Goal: Transaction & Acquisition: Obtain resource

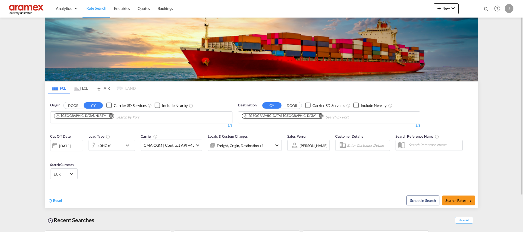
click at [319, 117] on md-icon "Remove" at bounding box center [321, 115] width 4 height 4
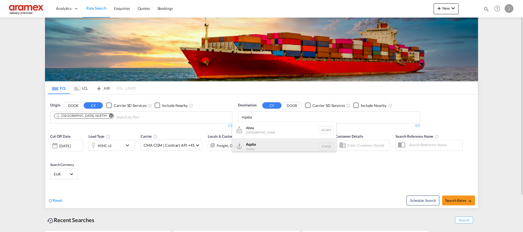
type input "Aqaba"
drag, startPoint x: 258, startPoint y: 146, endPoint x: 178, endPoint y: 138, distance: 80.7
click at [259, 146] on div "Aqaba Jordan JOAQB" at bounding box center [284, 146] width 104 height 16
click at [118, 145] on div "40HC x1" at bounding box center [106, 145] width 34 height 11
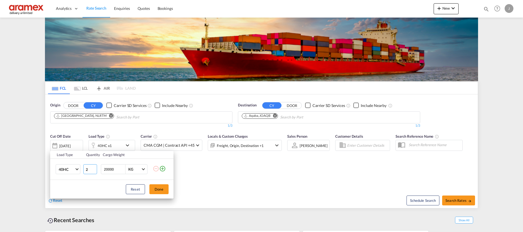
type input "2"
click at [95, 167] on input "2" at bounding box center [90, 169] width 14 height 10
click at [161, 189] on button "Done" at bounding box center [158, 189] width 19 height 10
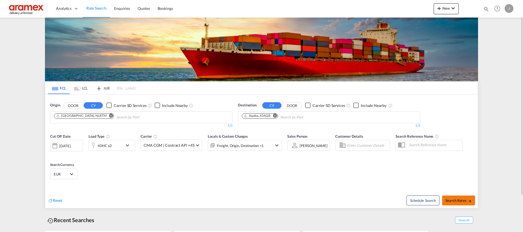
click at [451, 199] on span "Search Rates" at bounding box center [458, 200] width 26 height 4
type input "NLRTM to JOAQB / [DATE]"
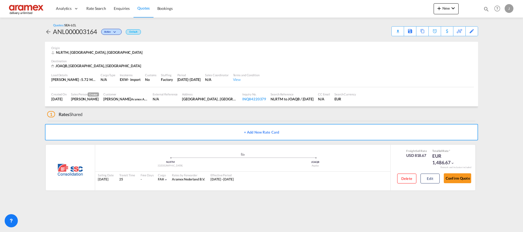
click at [144, 5] on link "Quotes" at bounding box center [143, 9] width 20 height 18
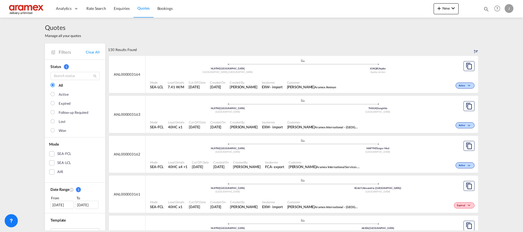
click at [49, 153] on div "SEA-FCL" at bounding box center [51, 153] width 5 height 5
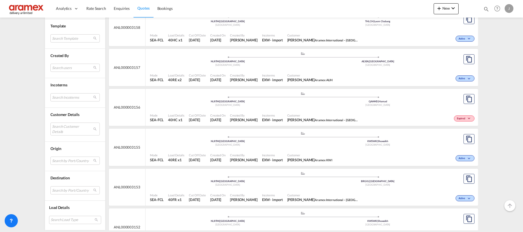
scroll to position [247, 0]
click at [58, 189] on md-select "Search by Port/Country JPNIC nichinan [GEOGRAPHIC_DATA] AEAMF mussafah [GEOGRAP…" at bounding box center [74, 190] width 49 height 8
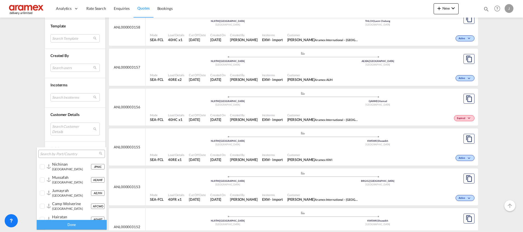
click at [61, 153] on input "search" at bounding box center [69, 153] width 59 height 5
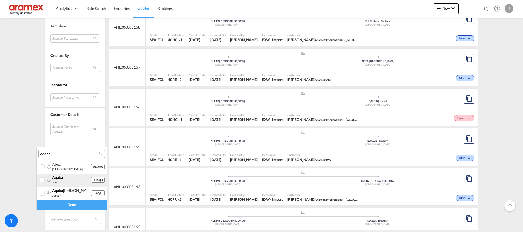
type input "Aqaba"
click at [64, 179] on div "aqaba" at bounding box center [71, 177] width 39 height 5
click at [70, 202] on div "Done" at bounding box center [72, 205] width 70 height 10
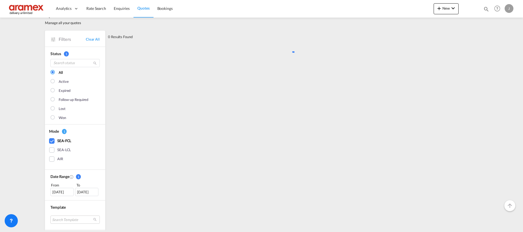
scroll to position [0, 0]
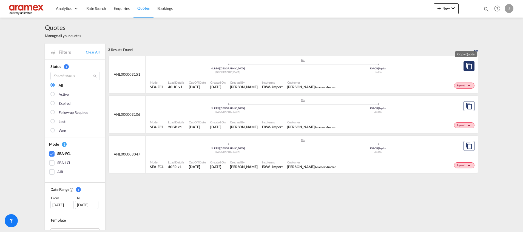
click at [465, 65] on md-icon "assets/icons/custom/copyQuote.svg" at bounding box center [468, 66] width 7 height 7
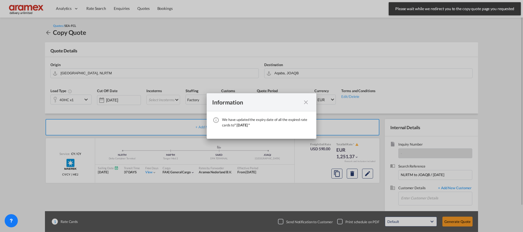
drag, startPoint x: 307, startPoint y: 103, endPoint x: 307, endPoint y: 98, distance: 5.2
click at [307, 102] on md-icon "icon-close fg-AAA8AD cursor" at bounding box center [305, 102] width 7 height 7
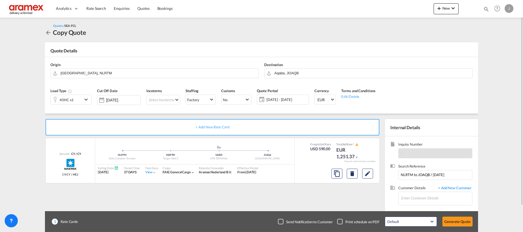
click at [75, 99] on div "40HC x1" at bounding box center [67, 99] width 32 height 9
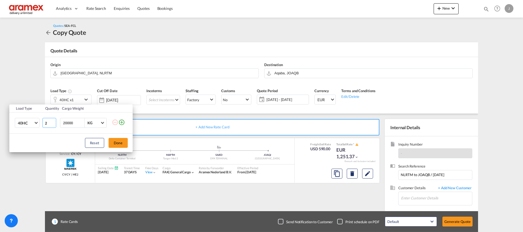
type input "2"
click at [53, 121] on input "2" at bounding box center [49, 123] width 14 height 10
click at [116, 141] on button "Done" at bounding box center [117, 143] width 19 height 10
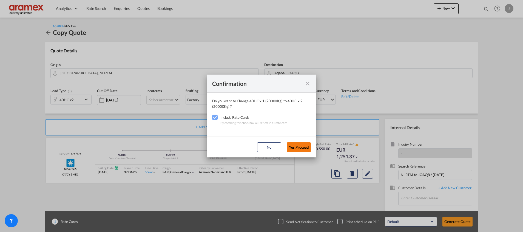
click at [298, 146] on button "Yes,Proceed" at bounding box center [299, 147] width 24 height 10
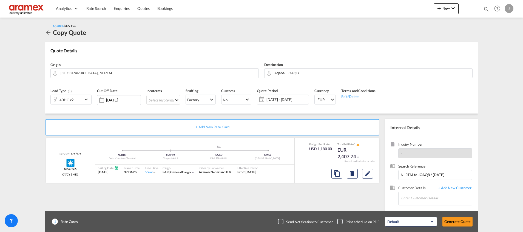
click at [166, 99] on md-select "Select Incoterms FOB - export Free on Board FAS - export Free Alongside Ship CI…" at bounding box center [163, 100] width 34 height 10
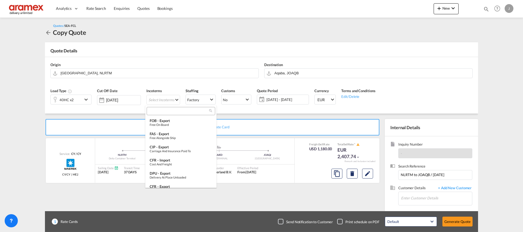
click at [160, 110] on input "search" at bounding box center [178, 110] width 61 height 5
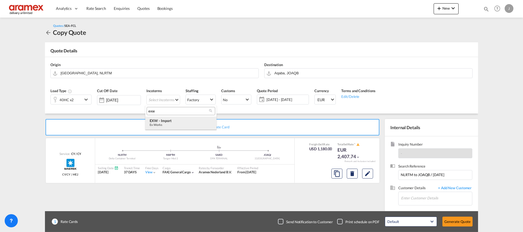
type input "exw"
click at [167, 122] on div "EXW - import" at bounding box center [181, 120] width 62 height 4
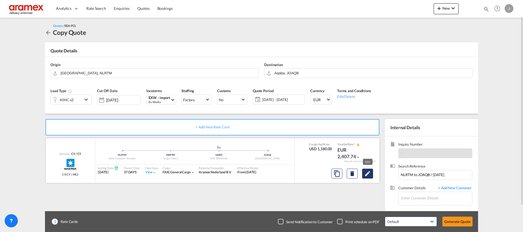
click at [370, 174] on md-icon "Edit" at bounding box center [367, 173] width 7 height 7
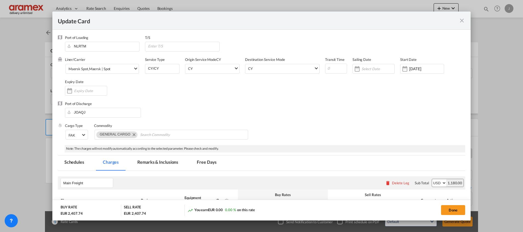
select select "per shipment"
select select "per equipment"
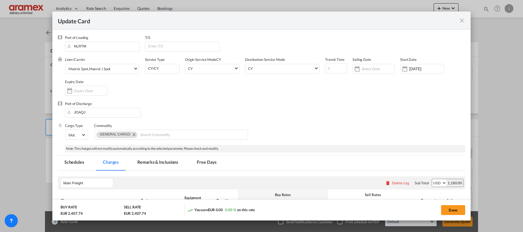
select select "per equipment"
click at [354, 68] on div "Update Card Port ..." at bounding box center [357, 68] width 9 height 11
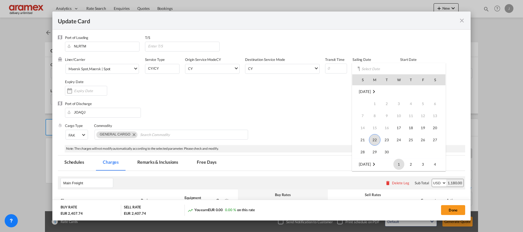
click at [396, 166] on span "1" at bounding box center [398, 164] width 11 height 11
type input "[DATE]"
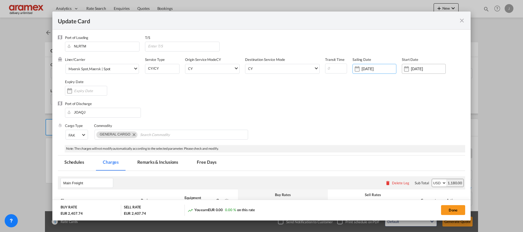
click at [417, 68] on input "[DATE]" at bounding box center [428, 69] width 35 height 4
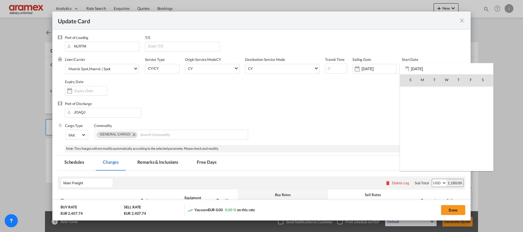
scroll to position [126899, 0]
click at [422, 141] on span "22" at bounding box center [422, 140] width 12 height 12
type input "[DATE]"
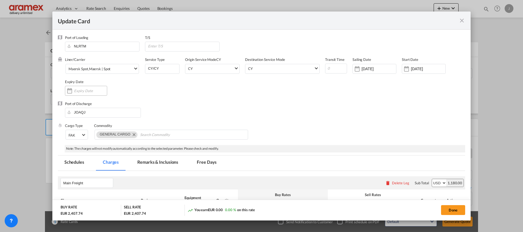
click at [78, 88] on input "Update Card Port ..." at bounding box center [90, 90] width 33 height 4
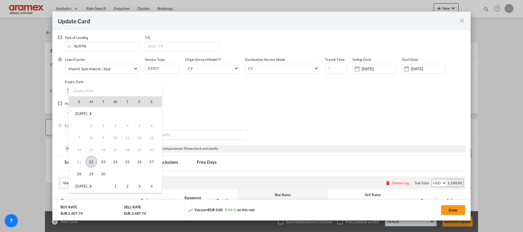
click at [92, 160] on span "22" at bounding box center [91, 162] width 12 height 12
type input "[DATE]"
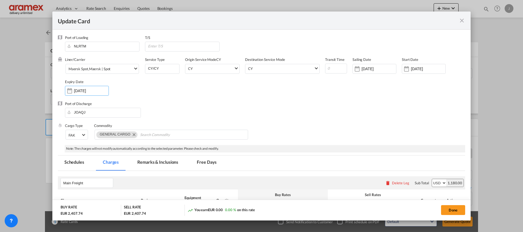
click at [352, 121] on div "Port of Discharge JOAQJ" at bounding box center [261, 112] width 407 height 22
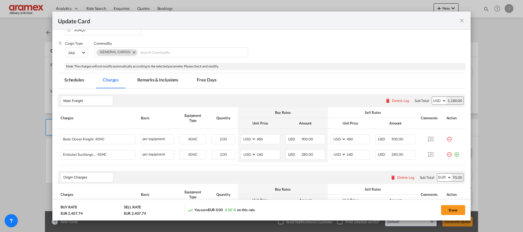
scroll to position [123, 0]
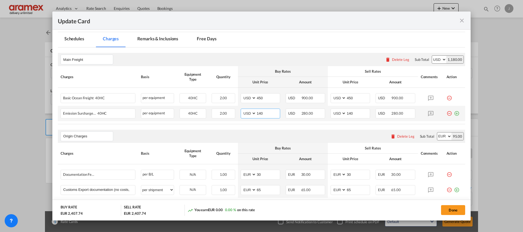
click at [261, 115] on input "140" at bounding box center [268, 113] width 24 height 8
click at [258, 97] on input "450" at bounding box center [268, 97] width 24 height 8
click at [357, 99] on input "450" at bounding box center [358, 97] width 24 height 8
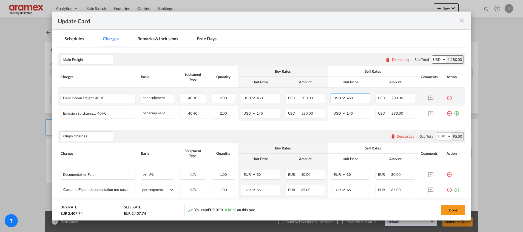
click at [357, 99] on input "450" at bounding box center [358, 97] width 24 height 8
drag, startPoint x: 265, startPoint y: 115, endPoint x: 247, endPoint y: 114, distance: 18.7
click at [247, 114] on md-input-container "AED AFN ALL AMD ANG AOA ARS AUD AWG AZN BAM BBD BDT BGN BHD BIF BMD BND [PERSON…" at bounding box center [260, 113] width 39 height 10
paste input "52"
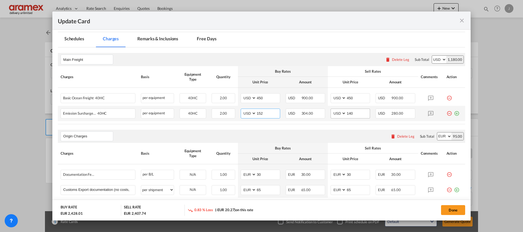
type input "152"
click at [338, 113] on md-input-container "AED AFN ALL AMD ANG AOA ARS AUD AWG AZN BAM BBD BDT BGN BHD BIF BMD BND [PERSON…" at bounding box center [349, 113] width 39 height 10
paste input "52"
type input "152"
click at [295, 133] on div "Origin Charges Please enter leg name Leg Name Already Exists Delete Leg Sub Tot…" at bounding box center [261, 136] width 407 height 13
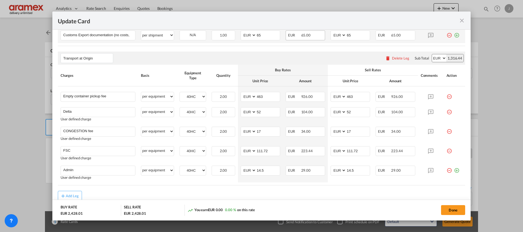
scroll to position [288, 0]
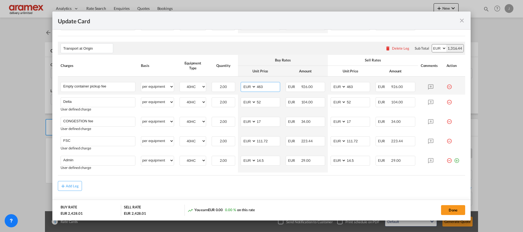
drag, startPoint x: 268, startPoint y: 85, endPoint x: 244, endPoint y: 86, distance: 23.8
click at [244, 86] on md-input-container "AED AFN ALL AMD ANG AOA ARS AUD AWG AZN BAM BBD BDT BGN BHD BIF BMD BND [PERSON…" at bounding box center [260, 87] width 39 height 10
type input "387"
click at [353, 84] on input "463" at bounding box center [358, 86] width 24 height 8
drag, startPoint x: 353, startPoint y: 86, endPoint x: 330, endPoint y: 89, distance: 23.5
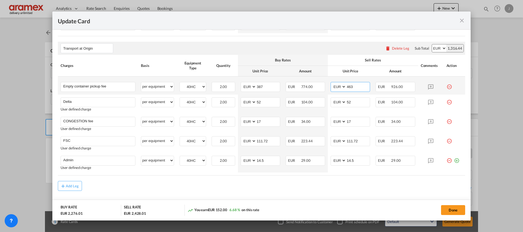
click at [331, 89] on md-input-container "AED AFN ALL AMD ANG AOA ARS AUD AWG AZN BAM BBD BDT BGN BHD BIF BMD BND [PERSON…" at bounding box center [349, 87] width 39 height 10
type input "387"
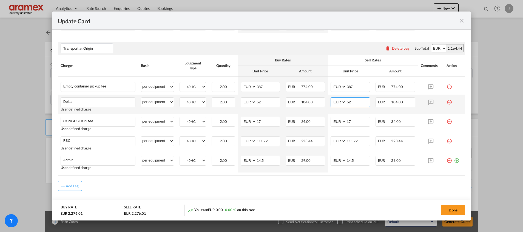
drag, startPoint x: 331, startPoint y: 101, endPoint x: 296, endPoint y: 103, distance: 35.4
click at [331, 101] on select "AED AFN ALL AMD ANG AOA ARS AUD AWG AZN BAM BBD BDT BGN BHD BIF BMD BND BOB BRL…" at bounding box center [338, 101] width 14 height 7
drag, startPoint x: 251, startPoint y: 103, endPoint x: 235, endPoint y: 103, distance: 16.2
click at [238, 103] on td "AED AFN ALL AMD ANG AOA ARS AUD AWG AZN BAM BBD BDT BGN BHD BIF BMD BND [PERSON…" at bounding box center [260, 104] width 45 height 19
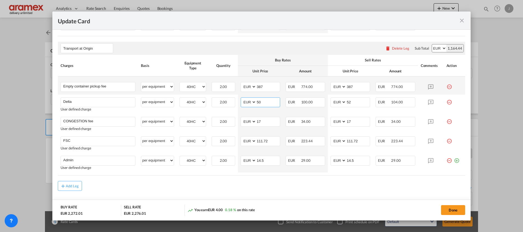
type input "50"
click at [341, 93] on td "AED AFN ALL AMD ANG AOA ARS AUD AWG AZN BAM BBD BDT BGN BHD BIF BMD BND [PERSON…" at bounding box center [350, 85] width 45 height 18
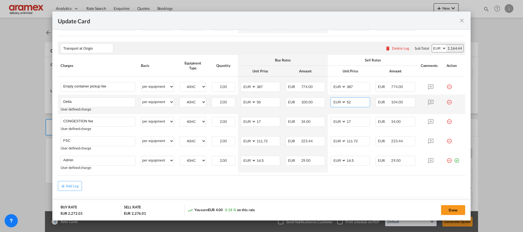
click at [351, 103] on input "52" at bounding box center [358, 102] width 24 height 8
type input "50"
drag, startPoint x: 285, startPoint y: 124, endPoint x: 268, endPoint y: 124, distance: 16.2
click at [288, 124] on span "EUR" at bounding box center [294, 121] width 12 height 4
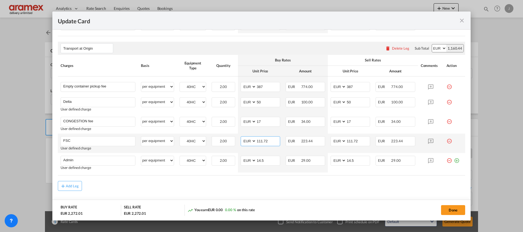
click at [262, 141] on input "111.72" at bounding box center [268, 140] width 24 height 8
paste input "€ 113.50"
click at [259, 141] on input "€ 113.50" at bounding box center [268, 140] width 24 height 8
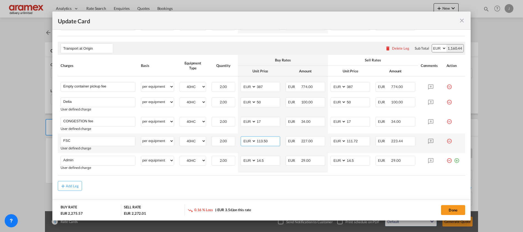
click at [263, 140] on input "113.50" at bounding box center [268, 140] width 24 height 8
type input "113.50"
click at [351, 142] on input "111.72" at bounding box center [358, 140] width 24 height 8
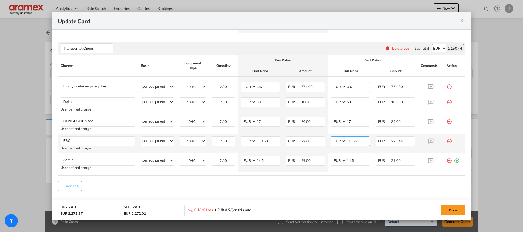
click at [351, 142] on input "111.72" at bounding box center [358, 140] width 24 height 8
paste input "113.50"
type input "113.50"
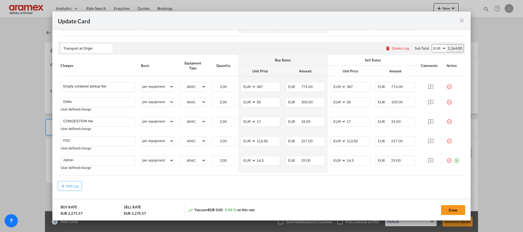
click at [346, 192] on md-content "Main Freight Please enter leg name Leg Name Already Exists Delete Leg Sub Total…" at bounding box center [261, 51] width 407 height 336
click at [454, 161] on md-icon "icon-plus-circle-outline green-400-fg" at bounding box center [456, 158] width 5 height 5
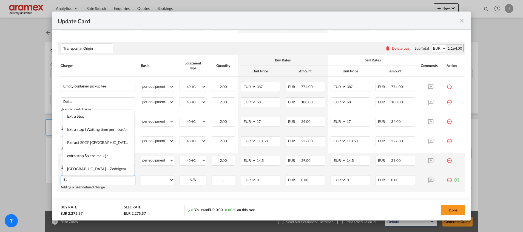
type input "S"
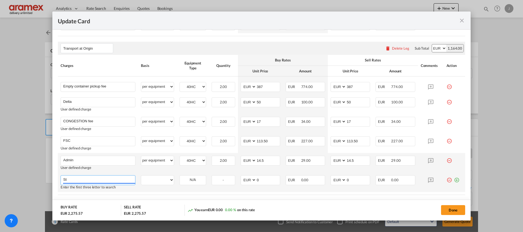
type input "S"
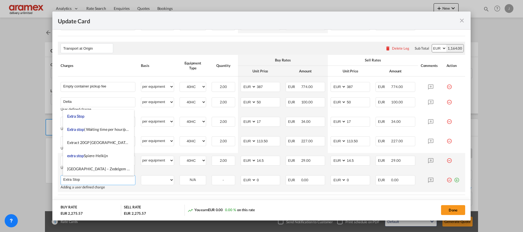
click at [70, 179] on input "Extra Stop" at bounding box center [99, 179] width 72 height 8
type input "Extra Stop"
click at [198, 214] on div "You earn EUR 0.00 0.00 % on this rate" at bounding box center [247, 209] width 121 height 11
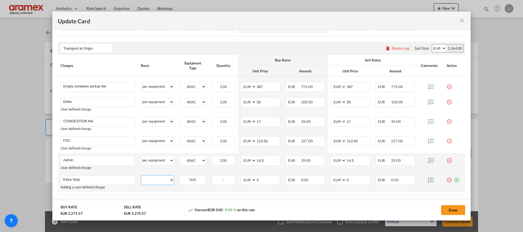
click at [170, 180] on select "per equipment per container per B/L per shipping bill per shipment % on pickup …" at bounding box center [157, 179] width 33 height 9
click at [141, 175] on select "per equipment per container per B/L per shipping bill per shipment % on pickup …" at bounding box center [157, 179] width 33 height 9
click at [159, 179] on select "per equipment per container per B/L per shipping bill per shipment % on pickup …" at bounding box center [157, 179] width 33 height 9
select select "per shipment"
click at [141, 175] on select "per equipment per container per B/L per shipping bill per shipment % on pickup …" at bounding box center [157, 179] width 33 height 9
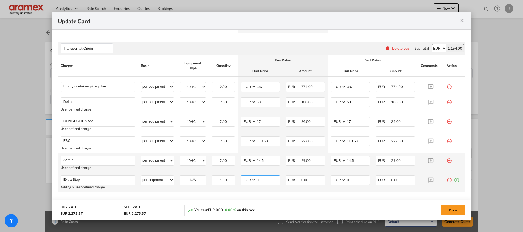
drag, startPoint x: 264, startPoint y: 179, endPoint x: 242, endPoint y: 181, distance: 21.8
click at [242, 179] on md-input-container "AED AFN ALL AMD ANG AOA ARS AUD AWG AZN BAM BBD BDT BGN BHD BIF BMD BND BOB BRL…" at bounding box center [260, 180] width 39 height 10
click at [88, 178] on input "Extra Stop" at bounding box center [99, 179] width 72 height 8
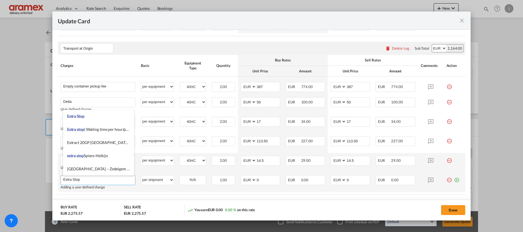
click at [73, 178] on input "Extra Stop" at bounding box center [99, 179] width 72 height 8
click at [86, 179] on input "Extra Stop" at bounding box center [99, 179] width 72 height 8
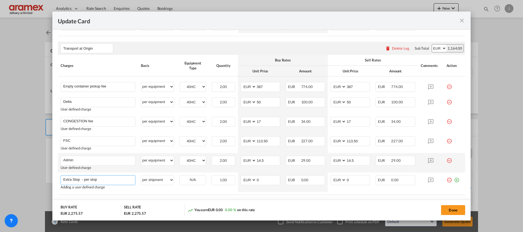
type input "Extra Stop - per stop"
drag, startPoint x: 161, startPoint y: 200, endPoint x: 166, endPoint y: 198, distance: 5.5
click at [163, 199] on add-new-rate "Update Card Port of [GEOGRAPHIC_DATA] NLRTM T/S Liner/Carrier Maersk Spot , Mae…" at bounding box center [261, 116] width 418 height 208
drag, startPoint x: 260, startPoint y: 178, endPoint x: 236, endPoint y: 178, distance: 24.1
click at [238, 178] on td "AED AFN ALL AMD ANG AOA ARS AUD AWG AZN BAM BBD BDT BGN BHD BIF BMD BND [PERSON…" at bounding box center [260, 181] width 45 height 19
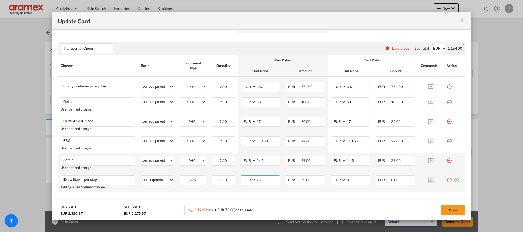
type input "75"
click at [245, 191] on td "AED AFN ALL AMD ANG AOA ARS AUD AWG AZN BAM BBD BDT BGN BHD BIF BMD BND [PERSON…" at bounding box center [260, 181] width 45 height 19
click at [259, 179] on input "75" at bounding box center [268, 179] width 24 height 8
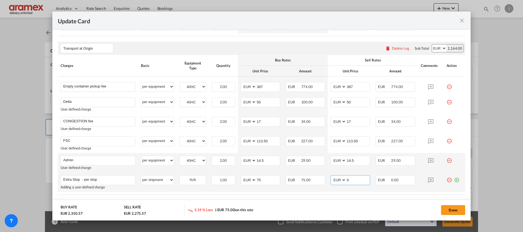
click at [346, 180] on input "0" at bounding box center [358, 179] width 24 height 8
paste input "75"
type input "75"
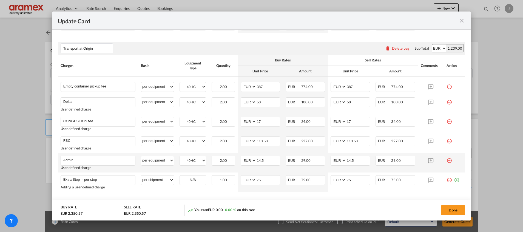
click at [322, 197] on rate-modification "Main Freight Please enter leg name Leg Name Already Exists Delete Leg Sub Total…" at bounding box center [261, 46] width 407 height 327
click at [162, 182] on select "per equipment per container per B/L per shipping bill per shipment % on pickup …" at bounding box center [157, 179] width 33 height 9
select select "per equipment"
click at [141, 175] on select "per equipment per container per B/L per shipping bill per shipment % on pickup …" at bounding box center [157, 179] width 33 height 9
click at [186, 181] on select "40HC" at bounding box center [193, 179] width 26 height 7
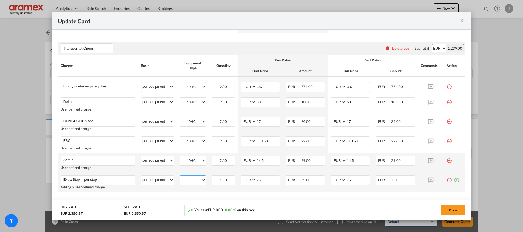
select select "40HC"
click at [180, 176] on select "40HC" at bounding box center [193, 179] width 26 height 7
click at [320, 198] on rate-modification "Main Freight Please enter leg name Leg Name Already Exists Delete Leg Sub Total…" at bounding box center [261, 46] width 407 height 327
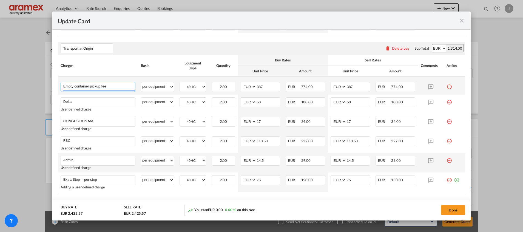
click at [64, 86] on input "Empty container pickup fee" at bounding box center [99, 86] width 72 height 8
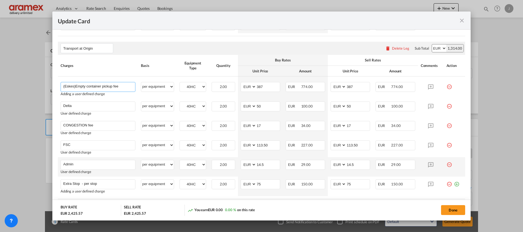
type input "(Eskes)Empty container pickup fee"
click at [178, 41] on rate-modification "Main Freight Please enter leg name Leg Name Already Exists Delete Leg Sub Total…" at bounding box center [261, 48] width 407 height 331
click at [453, 207] on button "Done" at bounding box center [453, 210] width 24 height 10
type input "113.5"
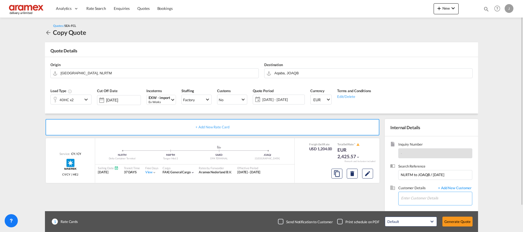
click at [422, 201] on input "Enter Customer Details" at bounding box center [436, 198] width 71 height 12
click at [424, 169] on div "[PERSON_NAME] yanal d@[DOMAIN_NAME] | Aramex Amman" at bounding box center [436, 169] width 71 height 15
type input "Aramex Amman, [PERSON_NAME], [EMAIL_ADDRESS][DOMAIN_NAME]"
click at [461, 222] on button "Generate Quote" at bounding box center [457, 221] width 30 height 10
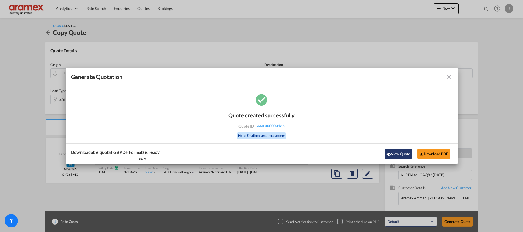
click at [403, 151] on button "View Quote" at bounding box center [397, 154] width 27 height 10
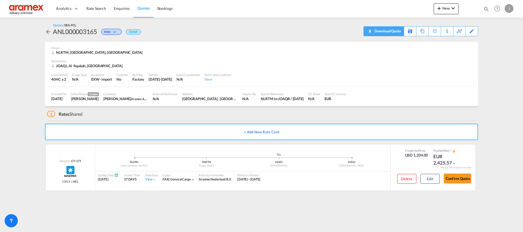
click at [373, 31] on div "Download Quote" at bounding box center [387, 31] width 28 height 9
click at [425, 176] on button "Edit" at bounding box center [429, 179] width 19 height 10
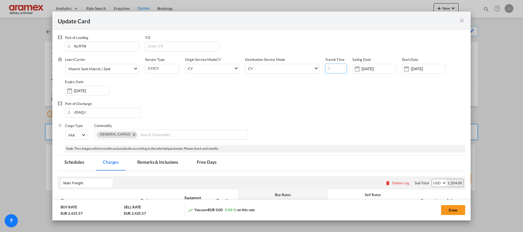
click at [329, 67] on input "Update Card Port ..." at bounding box center [336, 69] width 22 height 10
type input "28"
drag, startPoint x: 329, startPoint y: 113, endPoint x: 345, endPoint y: 114, distance: 15.6
click at [329, 112] on div "Port of Discharge JOAQJ" at bounding box center [261, 112] width 407 height 22
click at [454, 210] on button "Done" at bounding box center [453, 210] width 24 height 10
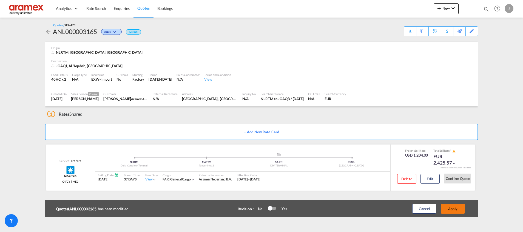
click at [454, 210] on button "Apply" at bounding box center [453, 209] width 24 height 10
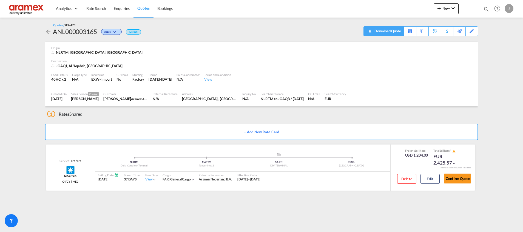
click at [390, 33] on div "Download Quote" at bounding box center [387, 31] width 28 height 9
click at [431, 178] on button "Edit" at bounding box center [429, 179] width 19 height 10
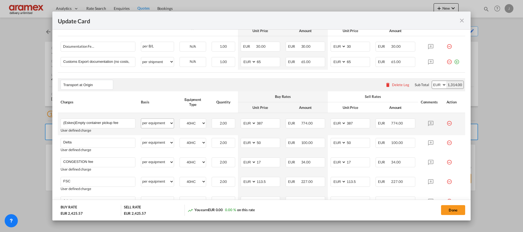
scroll to position [288, 0]
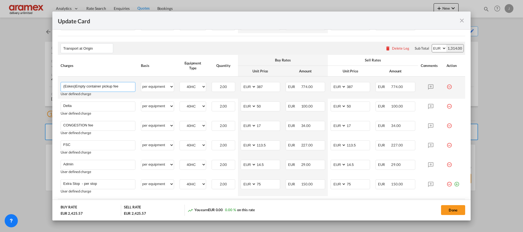
click at [68, 85] on input "(Eskes)Empty container pickup fee" at bounding box center [99, 86] width 72 height 8
click at [68, 84] on input "(Eskes)Empty container pickup fee" at bounding box center [99, 86] width 72 height 8
click at [74, 86] on input "(Eskes)Empty container pickup fee" at bounding box center [99, 86] width 72 height 8
type input "E"
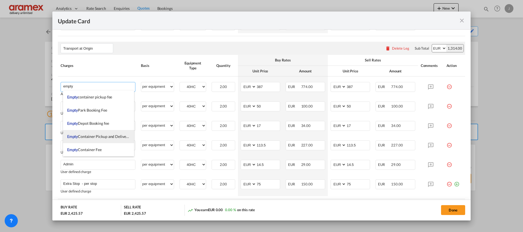
click at [99, 136] on span "Empty Container Pickup and Delivery Charge" at bounding box center [104, 136] width 75 height 5
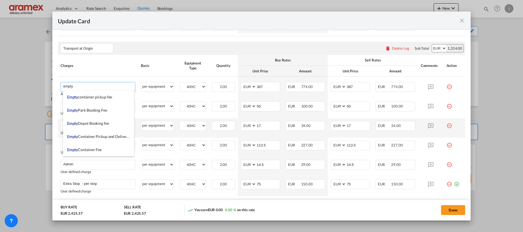
type input "Empty Container Pickup and Delivery Charge"
type input "0"
select select "? string: ?"
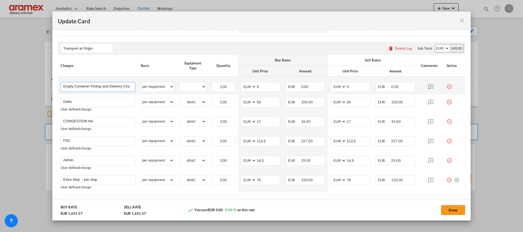
scroll to position [0, 5]
drag, startPoint x: 111, startPoint y: 86, endPoint x: 133, endPoint y: 85, distance: 22.5
click at [138, 85] on tr "Empty Container Pickup and Delivery Charge Please Enter User Defined Charges Ca…" at bounding box center [261, 85] width 407 height 18
click at [129, 85] on input "Empty Container Pickup and Delivery Charge" at bounding box center [99, 86] width 72 height 8
click at [84, 86] on input "Empty Container Pickup and Delivery Charge" at bounding box center [99, 86] width 72 height 8
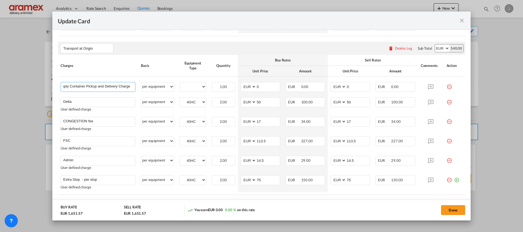
scroll to position [0, 0]
click at [44, 87] on div "Update Card Port of [GEOGRAPHIC_DATA] NLRTM T/S Liner/Carrier Maersk Spot , Mae…" at bounding box center [261, 116] width 523 height 232
drag, startPoint x: 66, startPoint y: 87, endPoint x: 63, endPoint y: 86, distance: 3.3
click at [66, 86] on input "Empty Container Pickup and Delivery Charge" at bounding box center [99, 86] width 72 height 8
click at [63, 84] on input "Empty Container Pickup and Delivery Charge" at bounding box center [99, 86] width 72 height 8
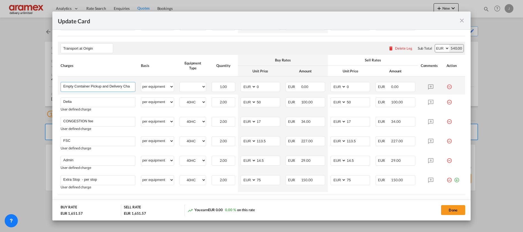
click at [64, 85] on input "Empty Container Pickup and Delivery Charge" at bounding box center [99, 86] width 72 height 8
drag, startPoint x: 71, startPoint y: 87, endPoint x: 65, endPoint y: 86, distance: 6.1
click at [71, 86] on input "Empty Container Pickup and Delivery Charge" at bounding box center [99, 86] width 72 height 8
click at [104, 87] on input "Empty Container Pickup and Delivery Charge" at bounding box center [99, 86] width 72 height 8
click at [64, 85] on input "Empty Container Pickup and Delivery Charge" at bounding box center [99, 86] width 72 height 8
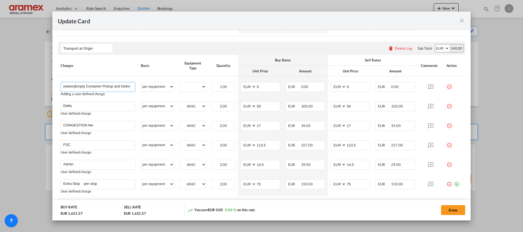
type input "(eskes)Empty Container Pickup and Delivery Charge"
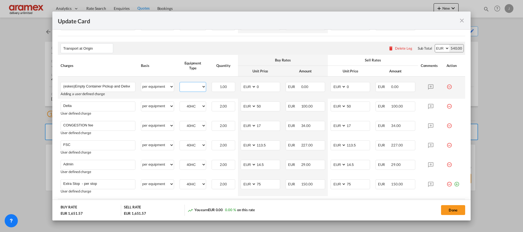
drag, startPoint x: 200, startPoint y: 87, endPoint x: 197, endPoint y: 91, distance: 5.3
click at [200, 87] on select "40HC" at bounding box center [193, 86] width 26 height 7
select select "40HC"
click at [180, 83] on select "40HC" at bounding box center [193, 86] width 26 height 7
drag, startPoint x: 261, startPoint y: 86, endPoint x: 236, endPoint y: 86, distance: 25.8
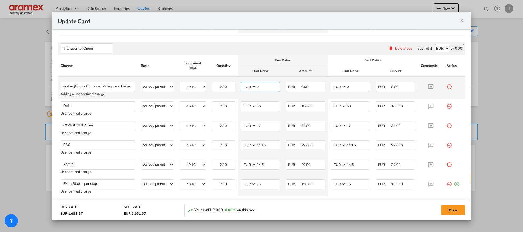
click at [238, 86] on td "AED AFN ALL AMD ANG AOA ARS AUD AWG AZN BAM BBD BDT BGN BHD BIF BMD BND [PERSON…" at bounding box center [260, 87] width 45 height 22
click at [260, 85] on input "387" at bounding box center [268, 86] width 24 height 8
click at [260, 86] on input "387" at bounding box center [268, 86] width 24 height 8
type input "387"
drag, startPoint x: 350, startPoint y: 85, endPoint x: 331, endPoint y: 85, distance: 18.9
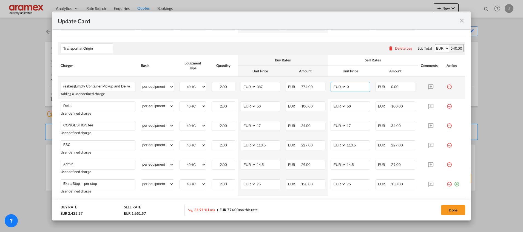
click at [331, 85] on md-input-container "AED AFN ALL AMD ANG AOA ARS AUD AWG AZN BAM BBD BDT BGN BHD BIF BMD BND BOB BRL…" at bounding box center [349, 87] width 39 height 10
paste input "387"
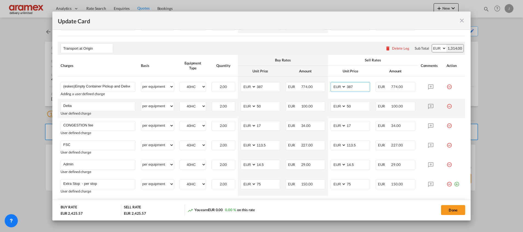
type input "387"
click at [353, 101] on td "AED AFN ALL AMD ANG AOA ARS AUD AWG AZN BAM BBD BDT BGN BHD BIF BMD BND [PERSON…" at bounding box center [350, 108] width 45 height 19
click at [456, 211] on button "Done" at bounding box center [453, 210] width 24 height 10
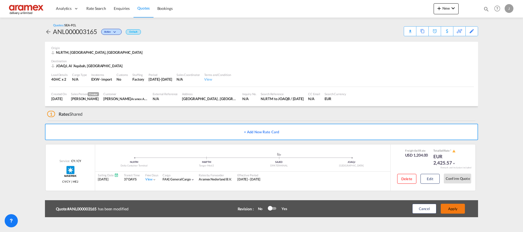
click at [453, 208] on button "Apply" at bounding box center [453, 209] width 24 height 10
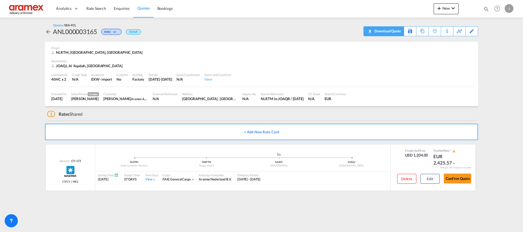
click at [395, 30] on div "Download Quote" at bounding box center [387, 31] width 28 height 9
